Goal: Check status

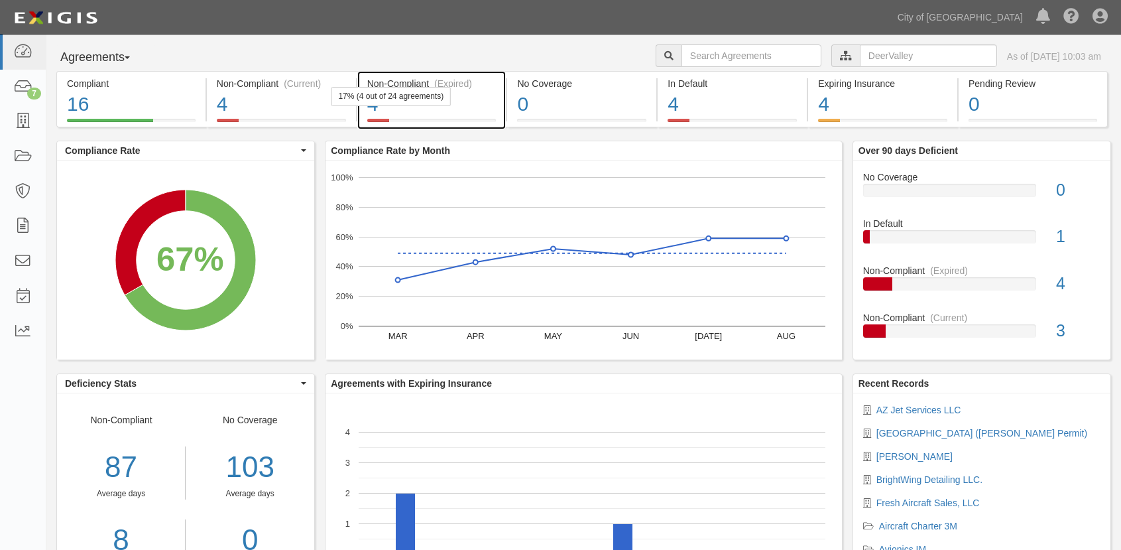
click at [464, 106] on div "4" at bounding box center [431, 104] width 129 height 29
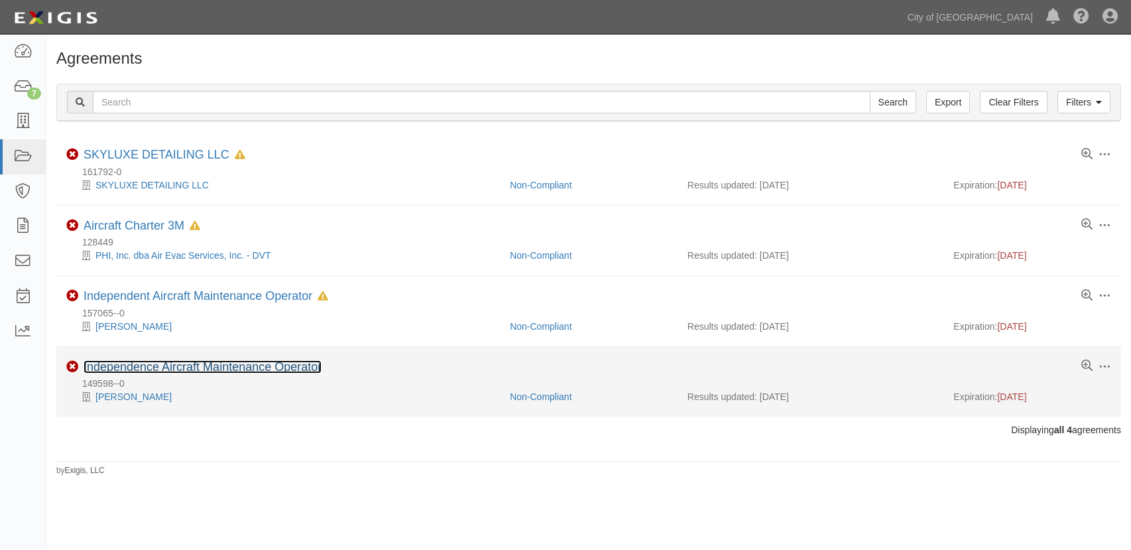
click at [195, 365] on link "Independence Aircraft Maintenance Operator" at bounding box center [203, 366] width 238 height 13
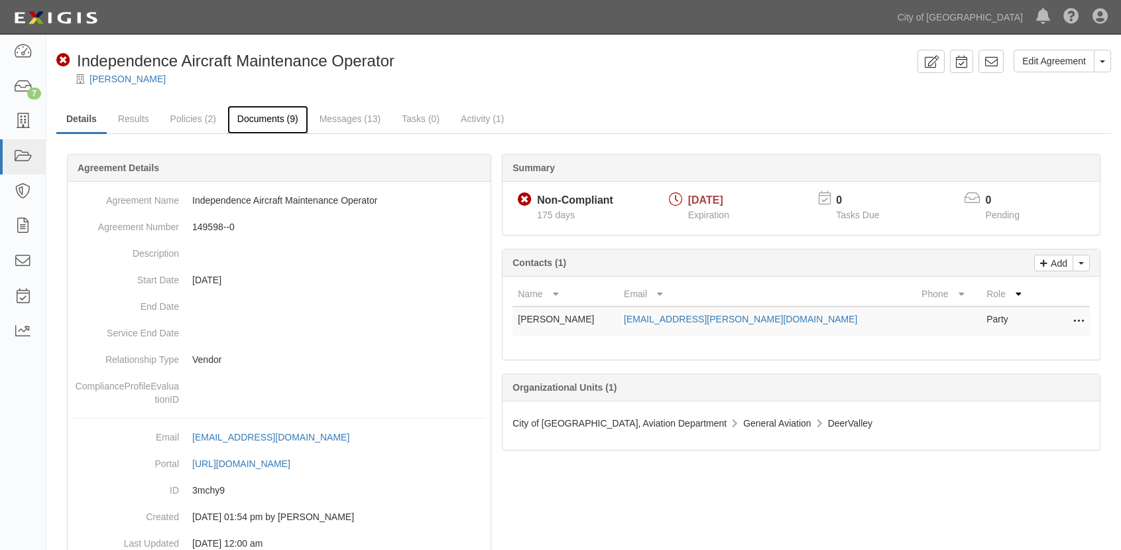
click at [290, 116] on link "Documents (9)" at bounding box center [267, 119] width 81 height 29
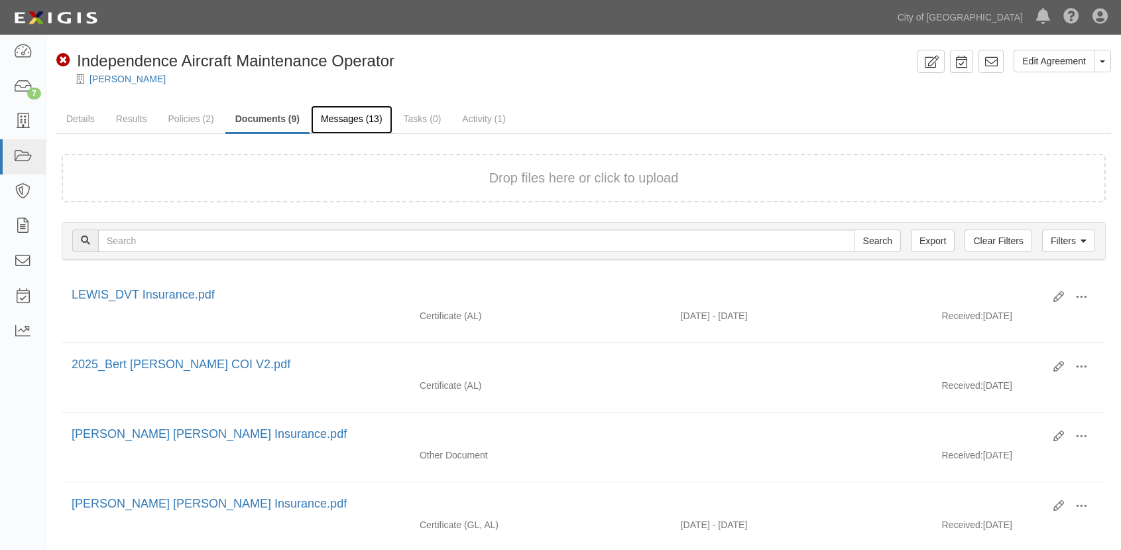
click at [349, 116] on link "Messages (13)" at bounding box center [352, 119] width 82 height 29
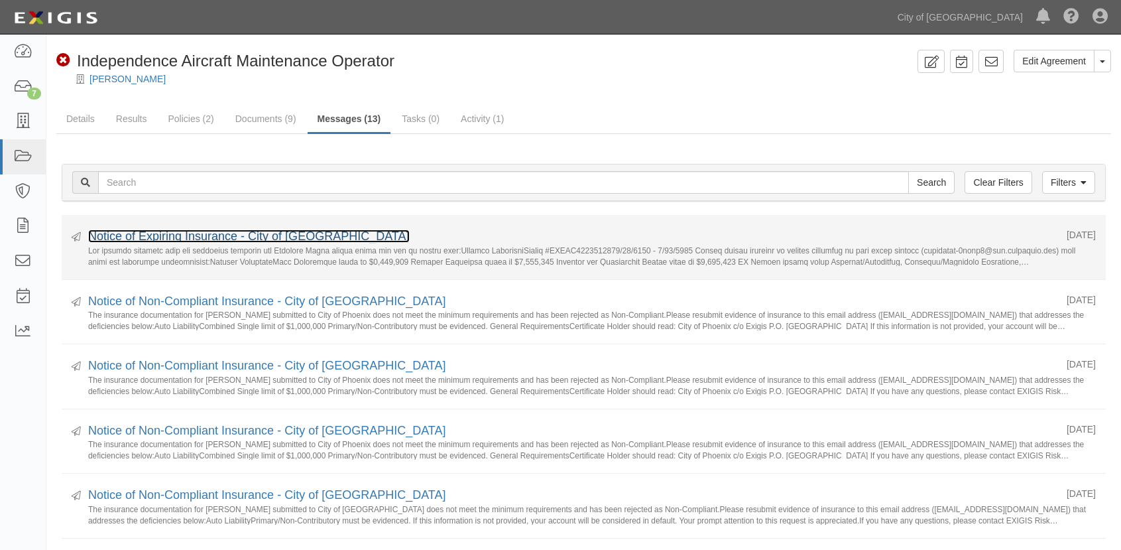
click at [224, 233] on link "Notice of Expiring Insurance - City of Phoenix" at bounding box center [248, 235] width 321 height 13
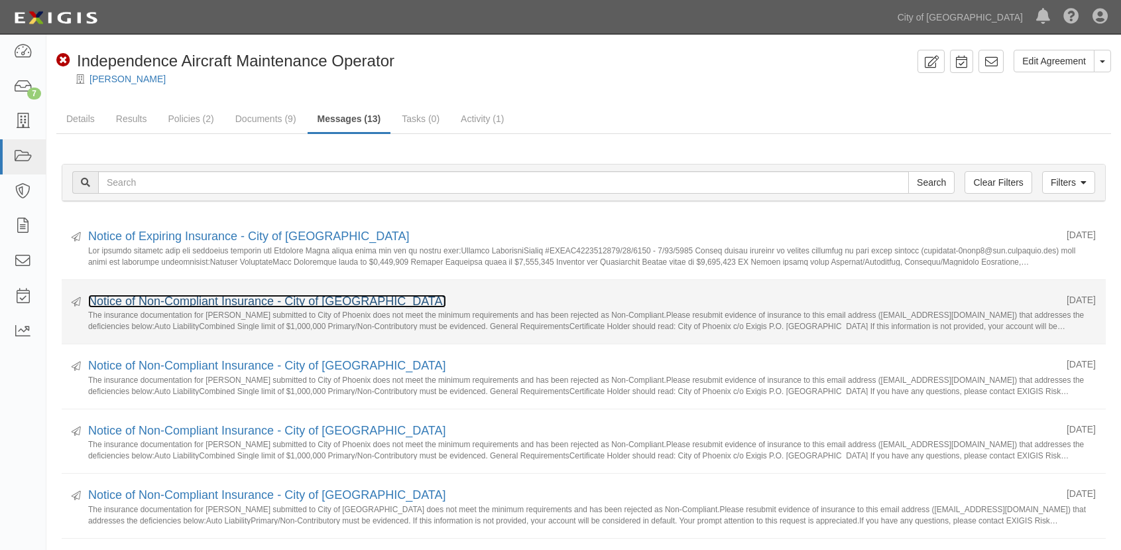
click at [175, 296] on link "Notice of Non-Compliant Insurance - City of Phoenix" at bounding box center [267, 300] width 358 height 13
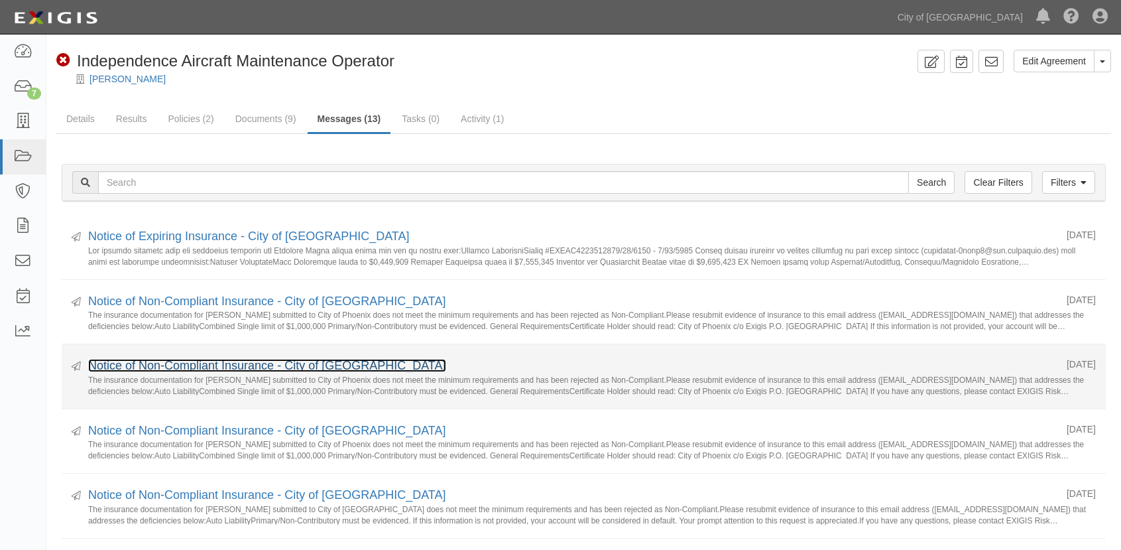
click at [198, 363] on link "Notice of Non-Compliant Insurance - City of Phoenix" at bounding box center [267, 365] width 358 height 13
